Goal: Information Seeking & Learning: Compare options

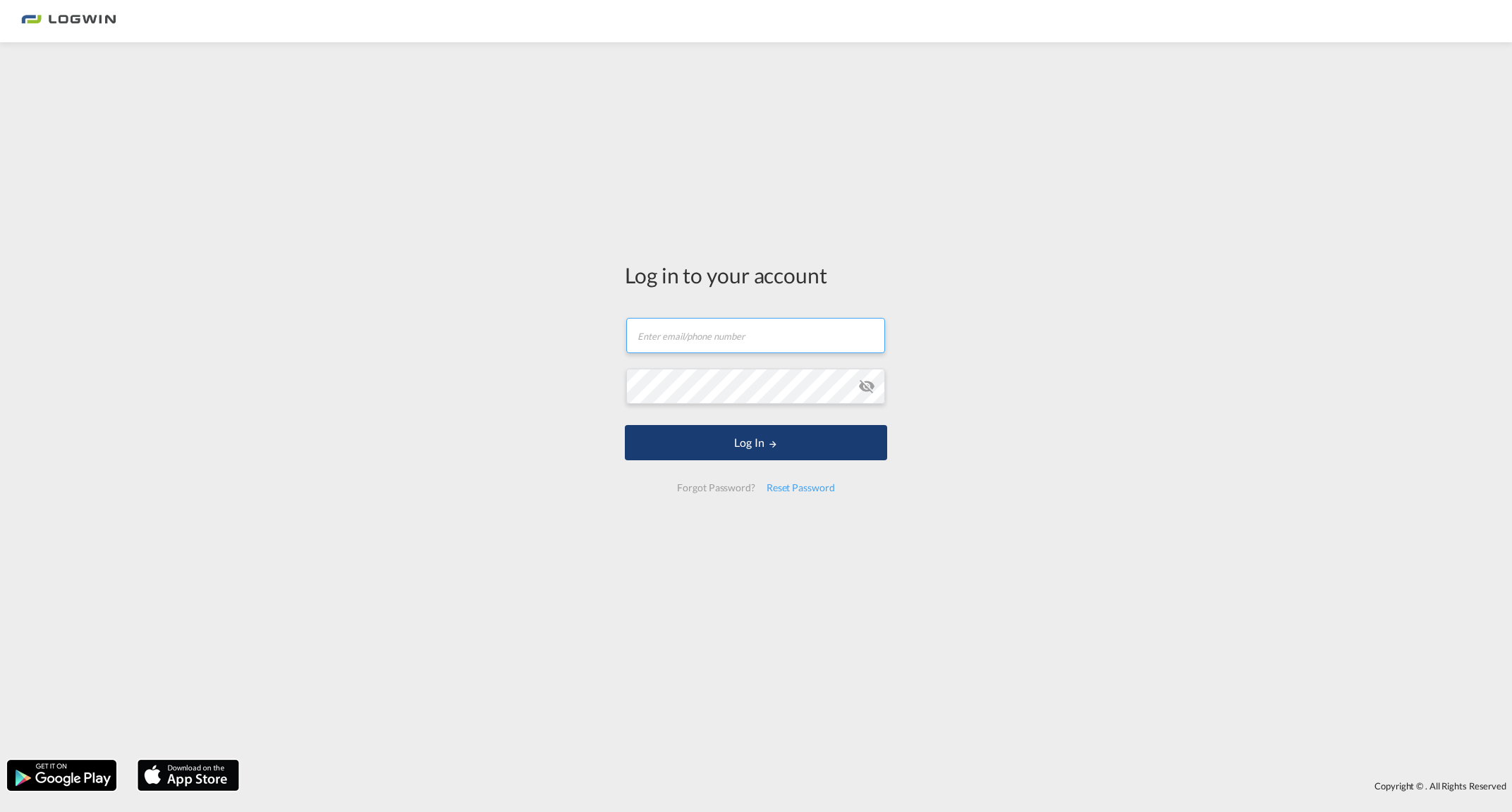
type input "[PERSON_NAME][EMAIL_ADDRESS][PERSON_NAME][DOMAIN_NAME]"
click at [727, 443] on button "Log In" at bounding box center [756, 442] width 262 height 35
